Goal: Task Accomplishment & Management: Use online tool/utility

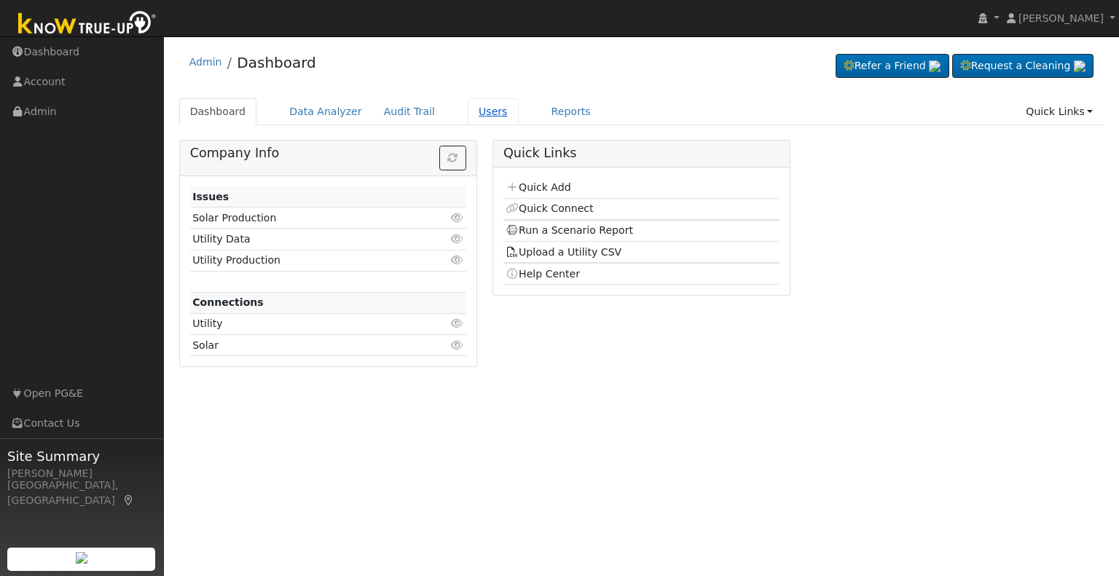
click at [472, 111] on link "Users" at bounding box center [493, 111] width 51 height 27
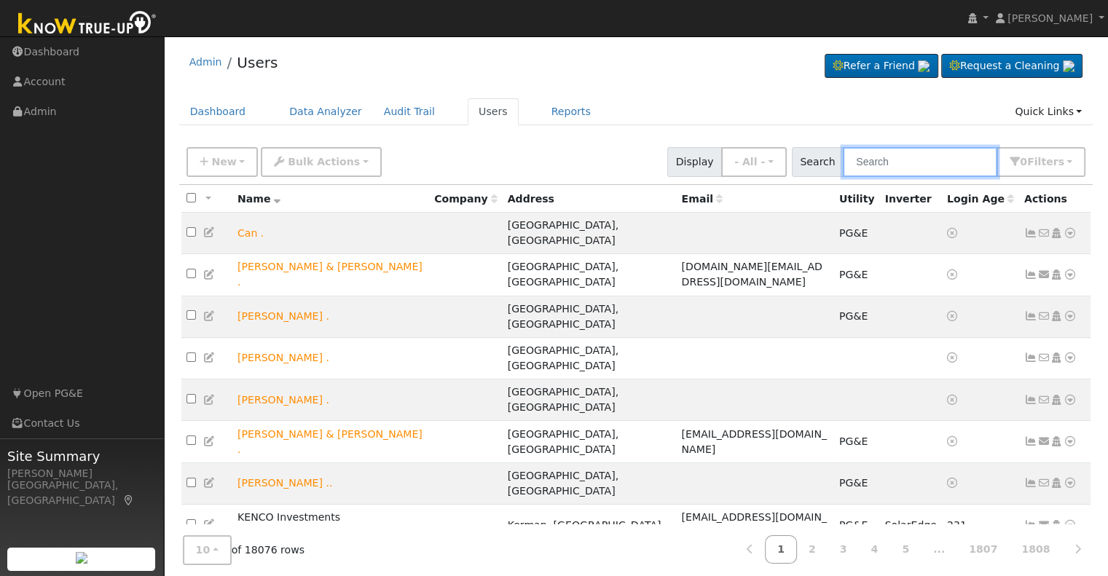
click at [879, 165] on input "text" at bounding box center [920, 162] width 154 height 30
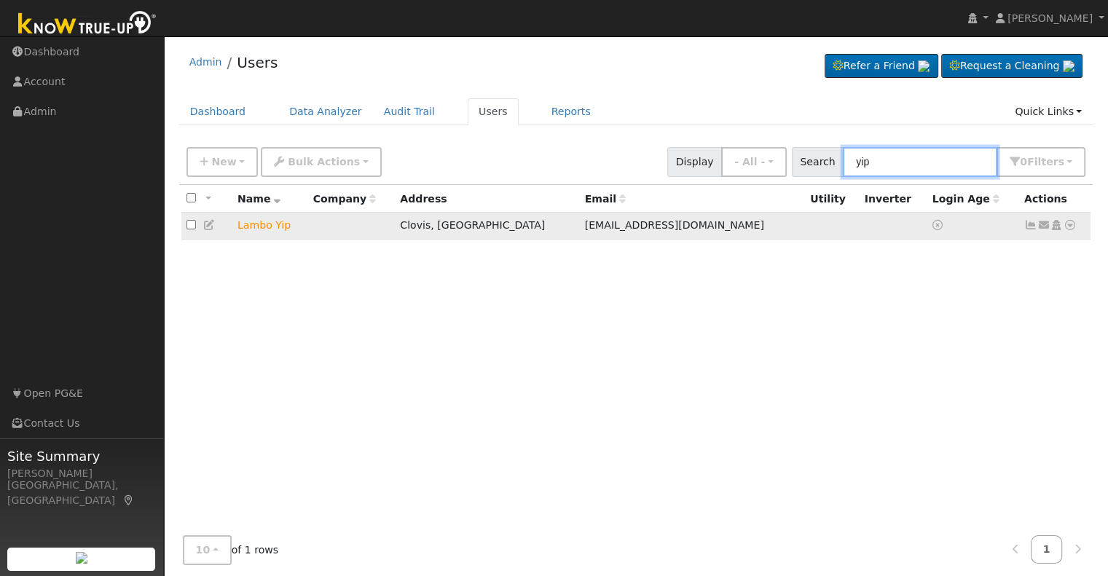
type input "yip"
click at [1067, 228] on icon at bounding box center [1070, 225] width 13 height 10
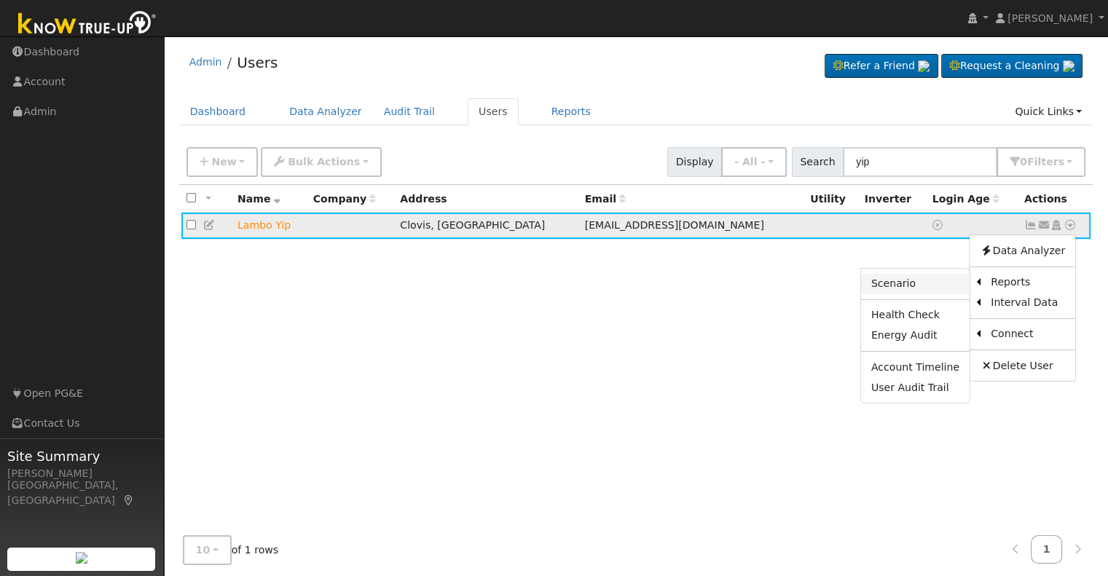
click at [930, 283] on link "Scenario" at bounding box center [915, 284] width 109 height 20
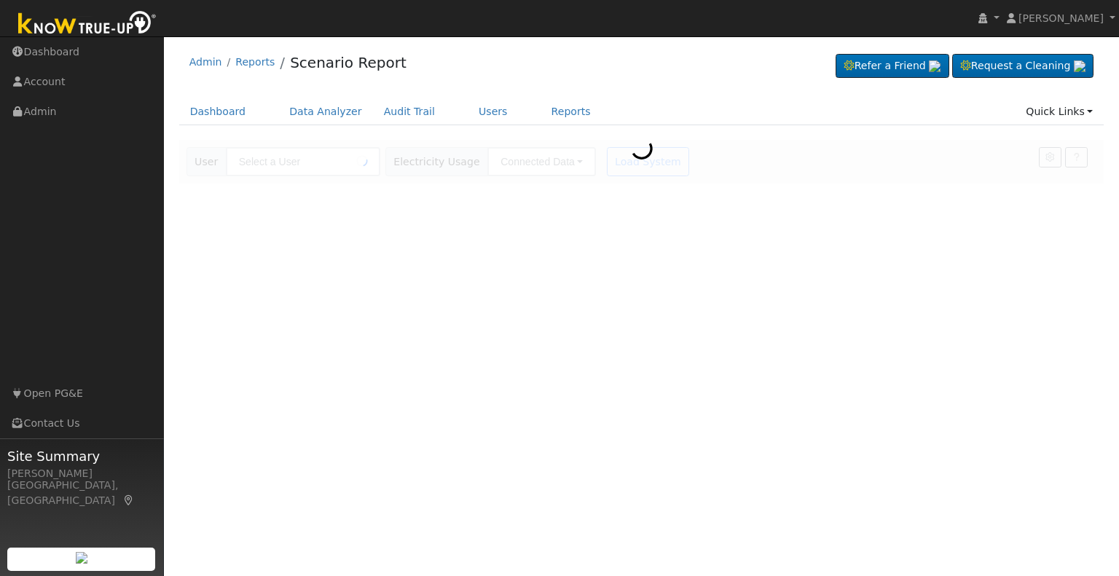
type input "Lambo Yip"
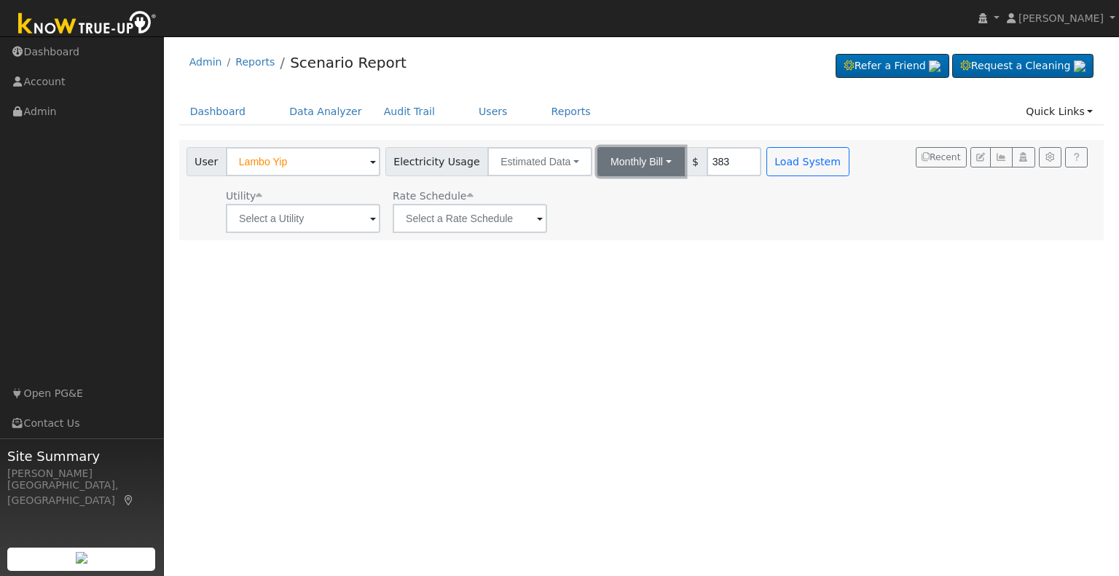
click at [650, 165] on button "Monthly Bill" at bounding box center [641, 161] width 87 height 29
click at [614, 198] on link "Annual Consumption" at bounding box center [622, 194] width 128 height 20
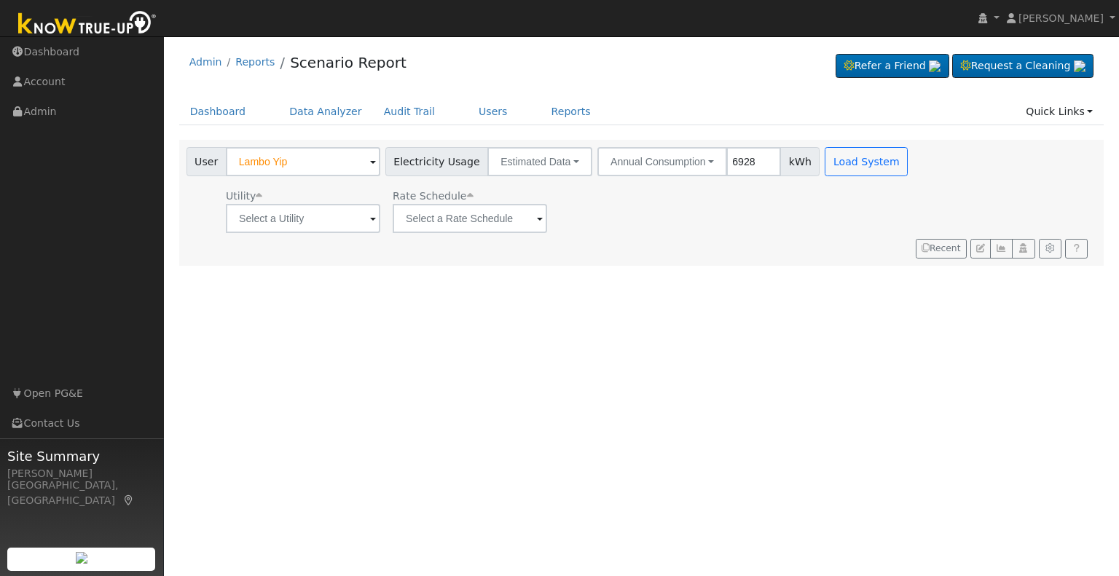
type input "6928"
click at [367, 219] on input "text" at bounding box center [303, 218] width 154 height 29
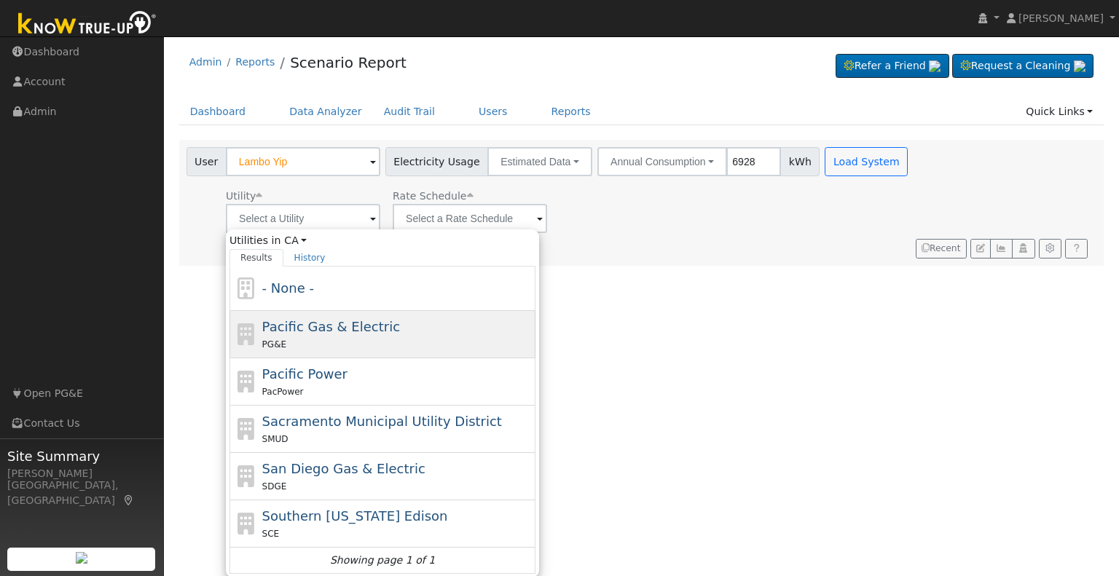
click at [341, 337] on div "PG&E" at bounding box center [397, 344] width 270 height 15
type input "Pacific Gas & Electric"
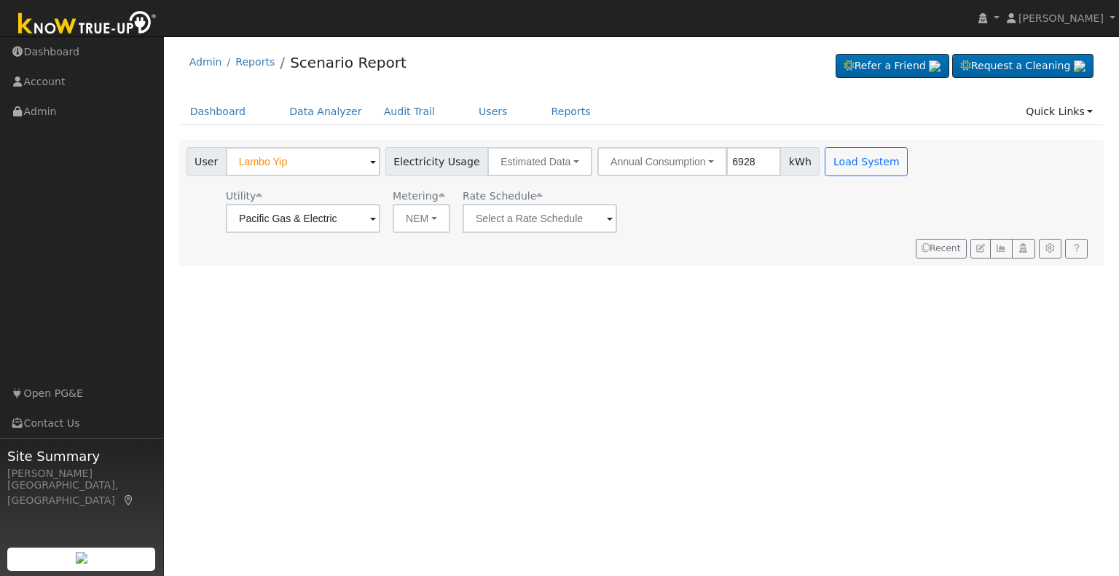
click at [607, 218] on span at bounding box center [610, 219] width 6 height 17
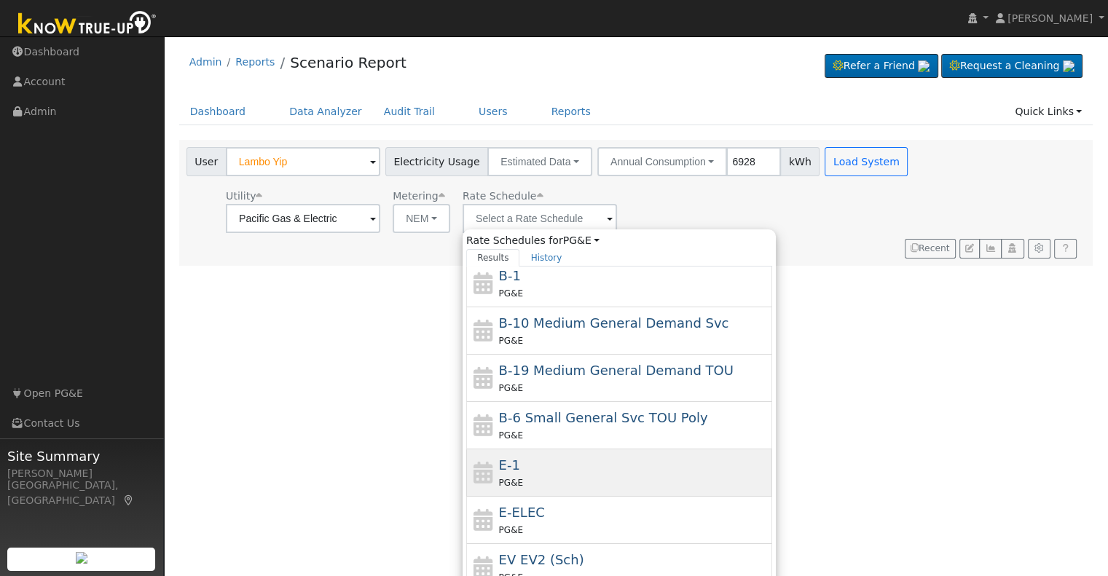
scroll to position [96, 0]
click at [557, 482] on div "PG&E" at bounding box center [634, 481] width 270 height 15
type input "E-1"
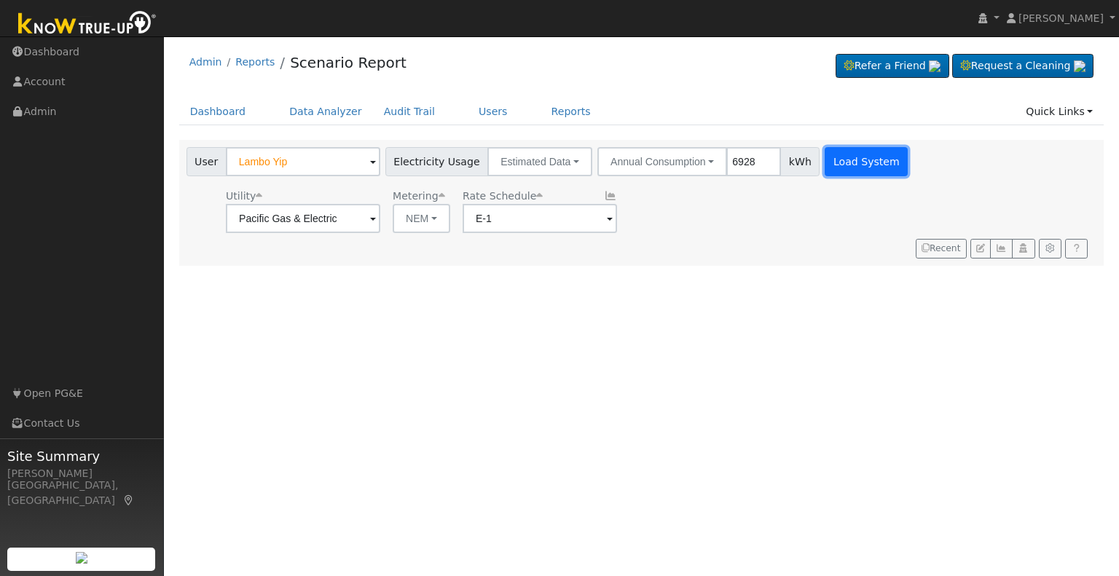
click at [852, 160] on button "Load System" at bounding box center [866, 161] width 83 height 29
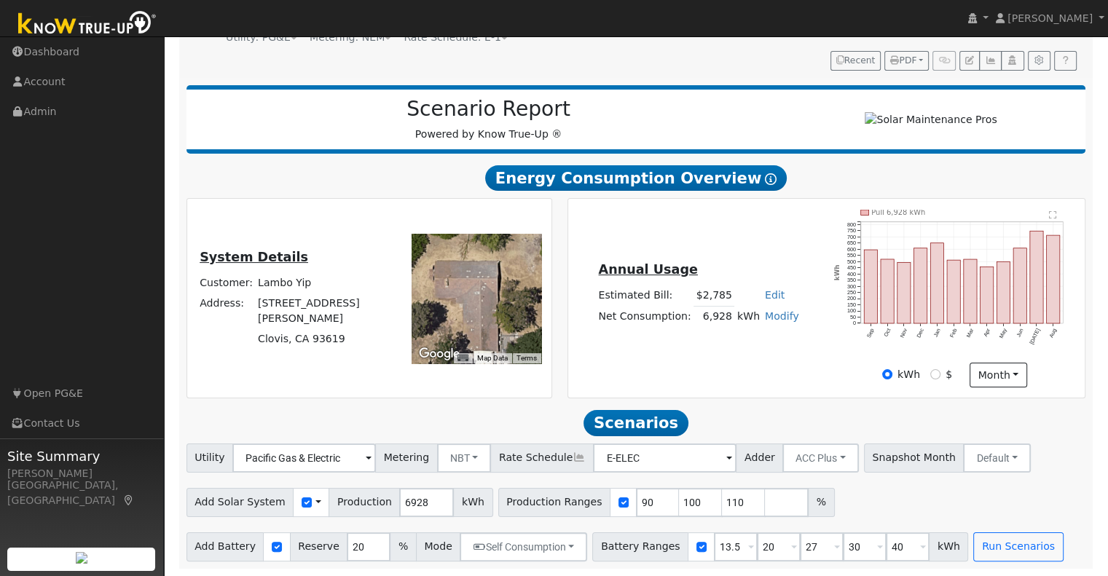
scroll to position [164, 0]
click at [408, 506] on input "6928" at bounding box center [426, 502] width 55 height 29
click at [399, 506] on input "6928" at bounding box center [426, 502] width 55 height 29
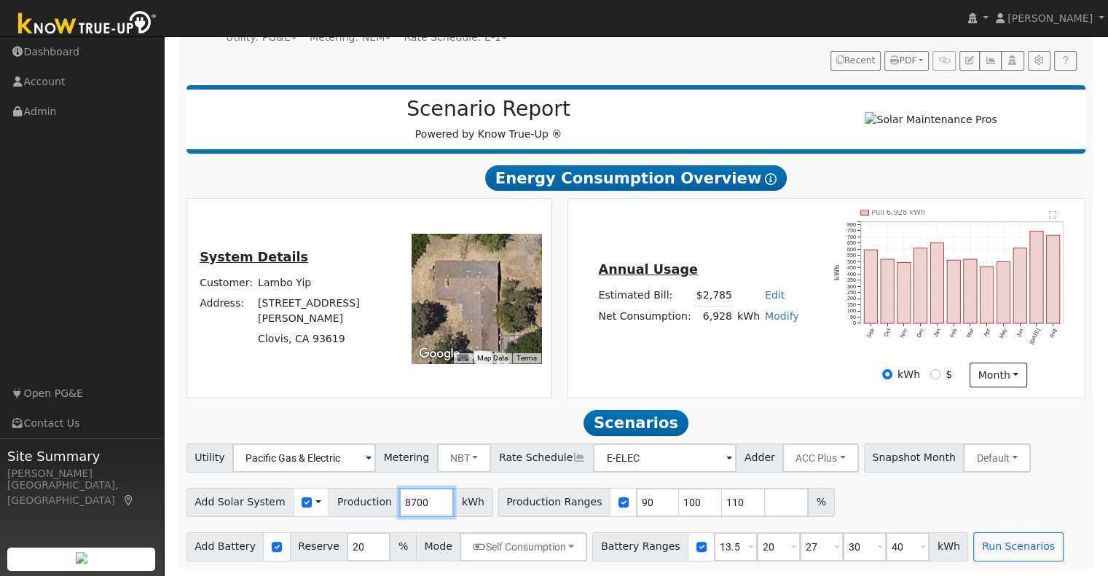
type input "8700"
click at [610, 514] on div at bounding box center [623, 502] width 27 height 29
click at [619, 506] on input "checkbox" at bounding box center [624, 503] width 10 height 10
checkbox input "false"
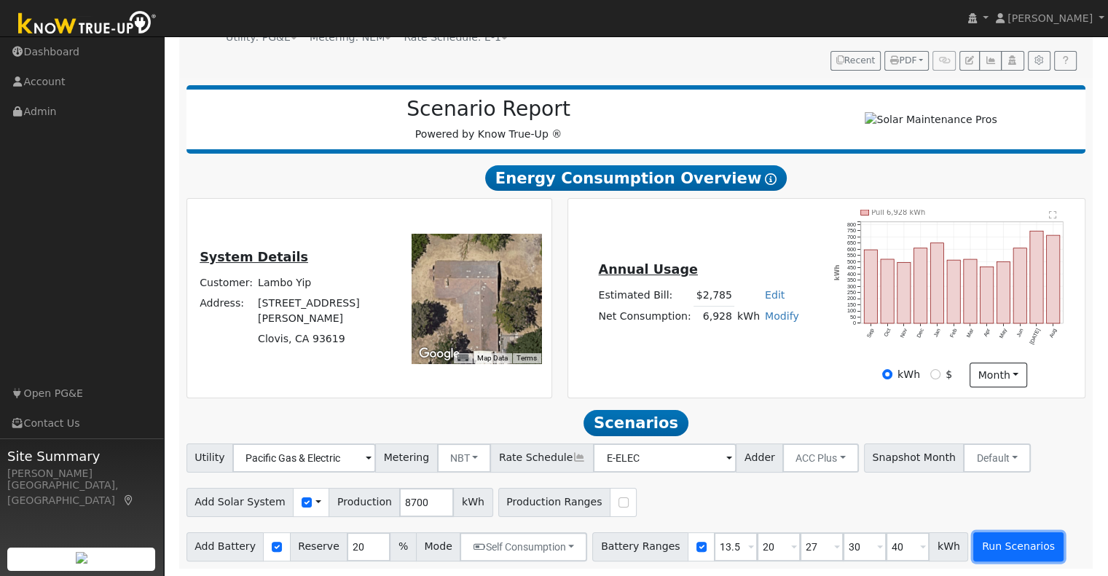
click at [974, 549] on button "Run Scenarios" at bounding box center [1019, 547] width 90 height 29
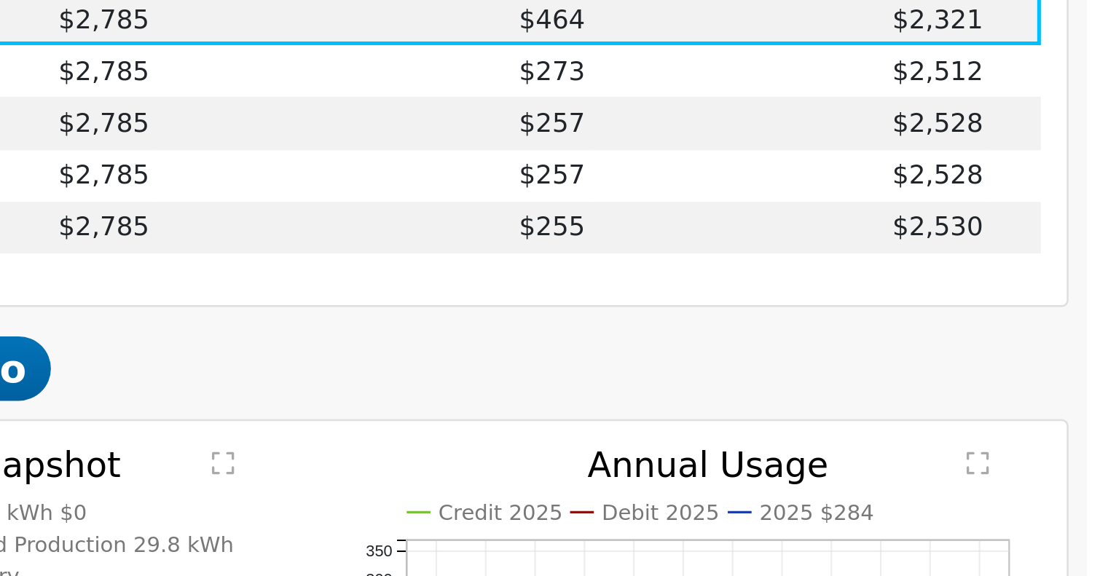
scroll to position [679, 0]
